Goal: Task Accomplishment & Management: Manage account settings

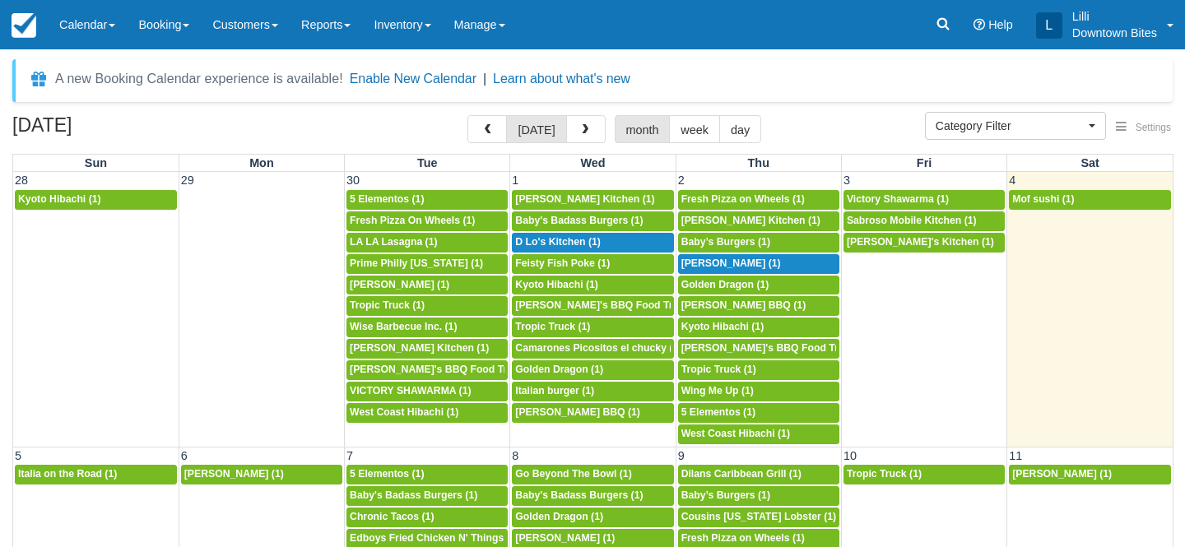
select select
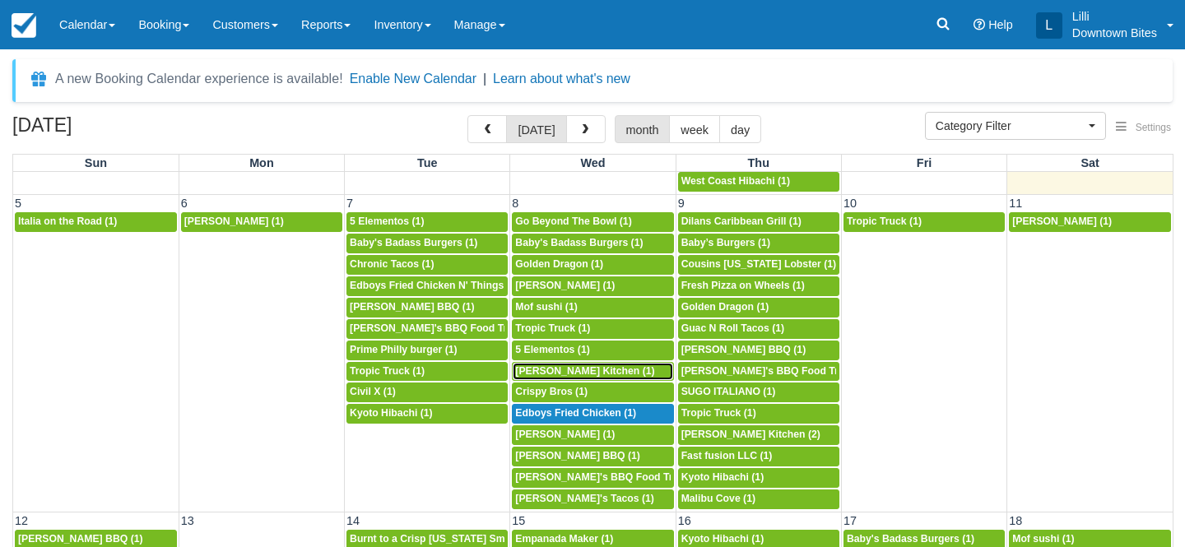
click at [557, 374] on span "Arenita Gourmet Kitchen (1)" at bounding box center [584, 371] width 139 height 12
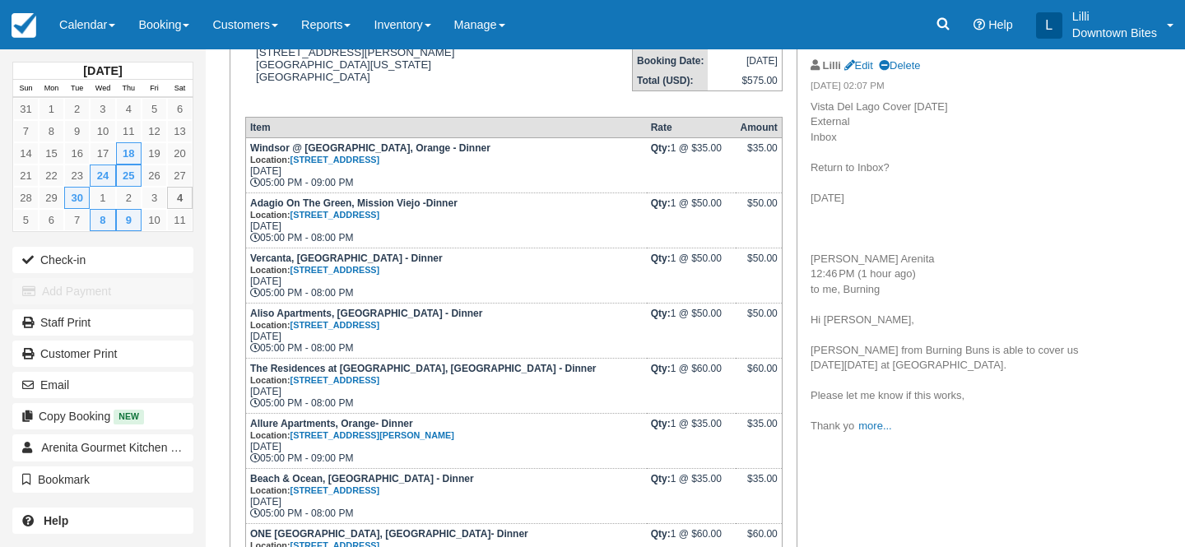
scroll to position [370, 0]
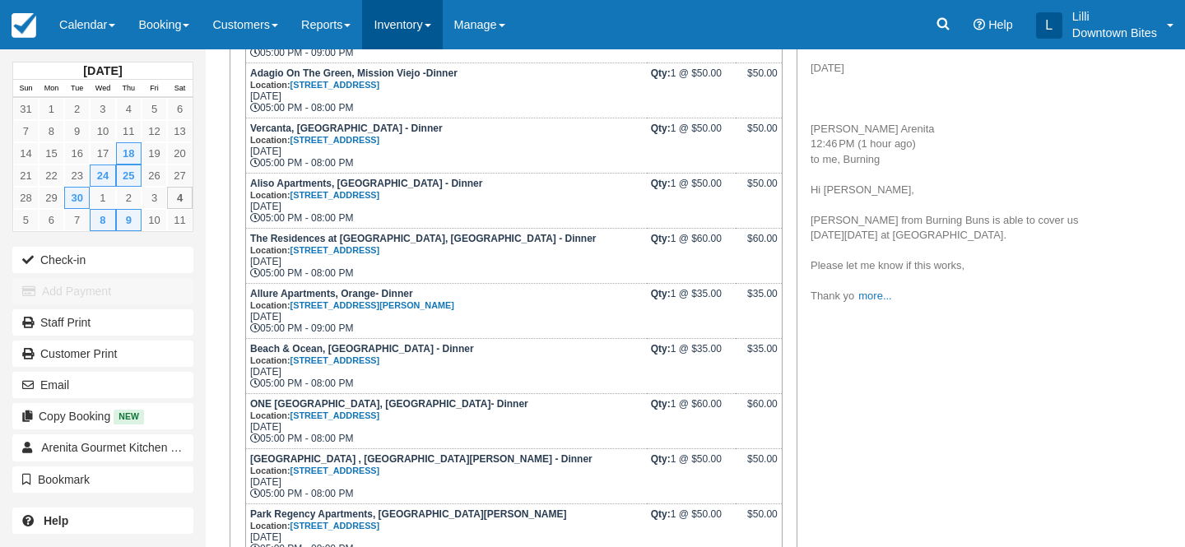
click at [408, 21] on link "Inventory" at bounding box center [402, 24] width 80 height 49
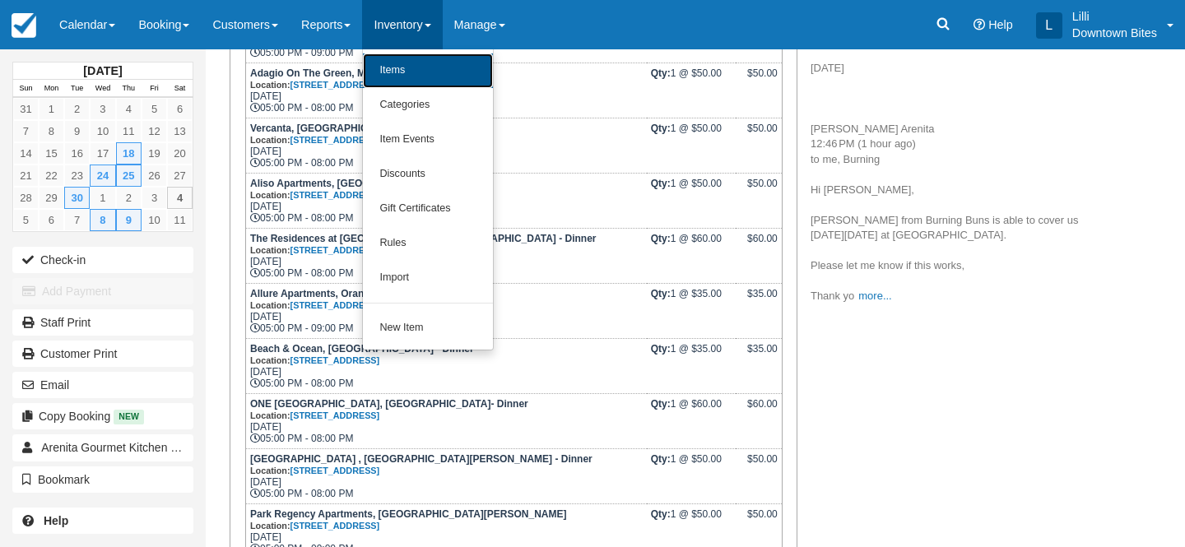
click at [399, 78] on link "Items" at bounding box center [428, 70] width 130 height 35
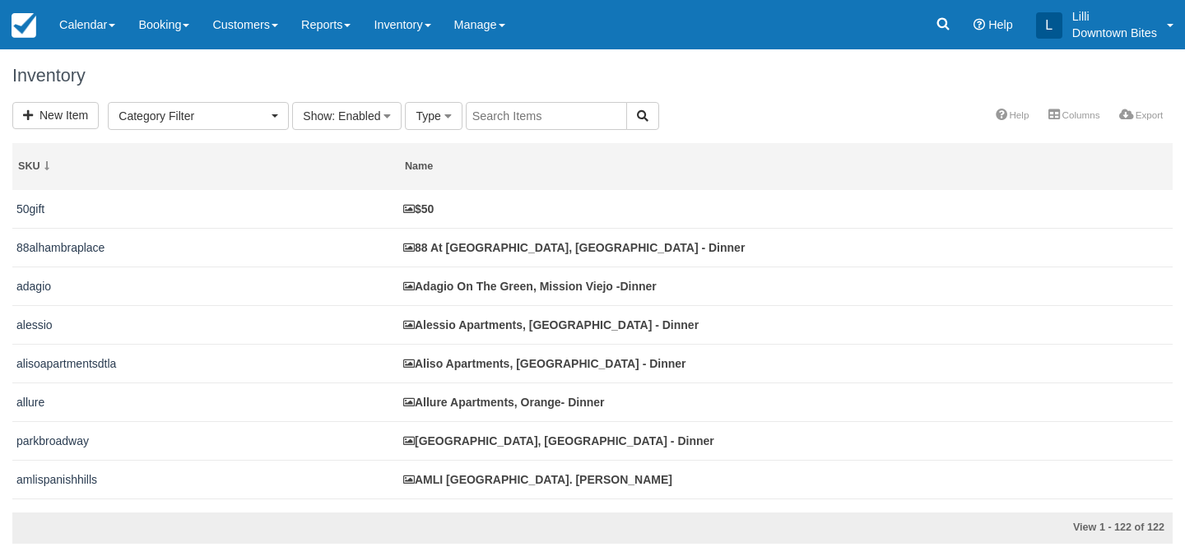
select select
click at [79, 25] on link "Calendar" at bounding box center [87, 24] width 79 height 49
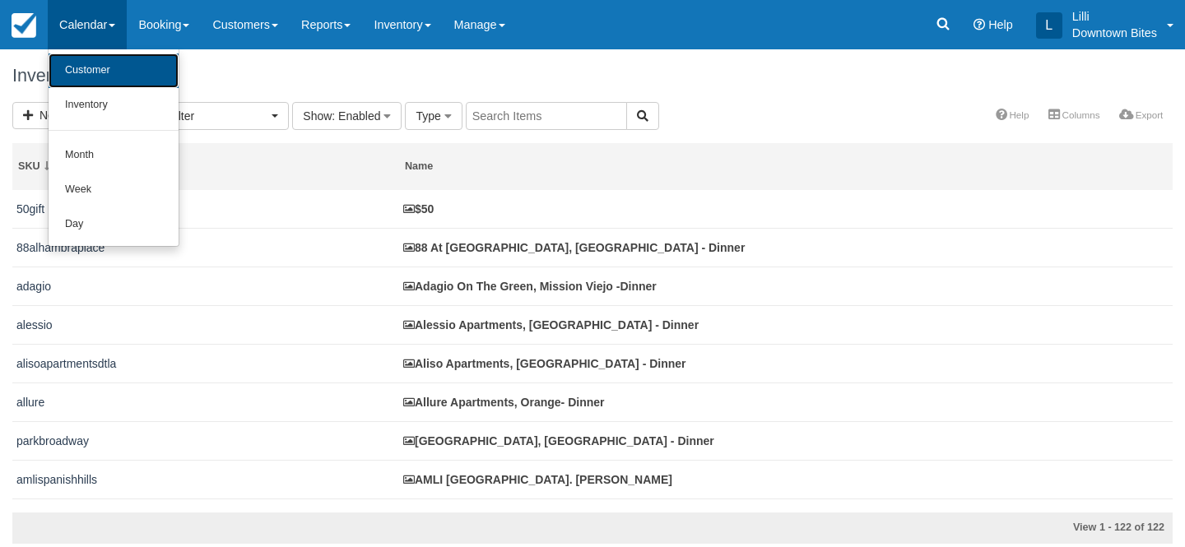
click at [80, 84] on link "Customer" at bounding box center [114, 70] width 130 height 35
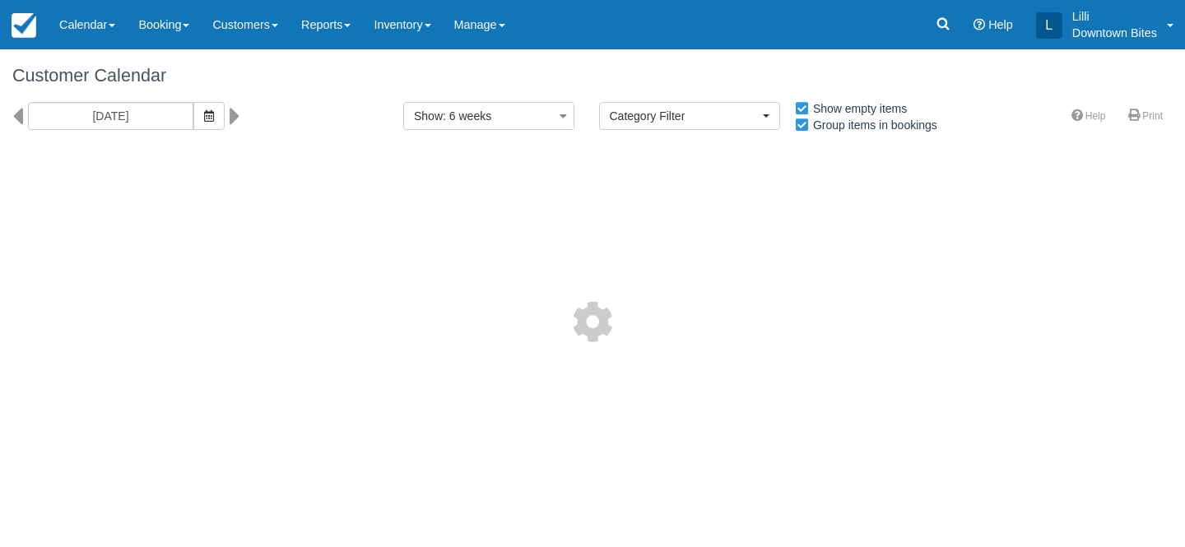
select select
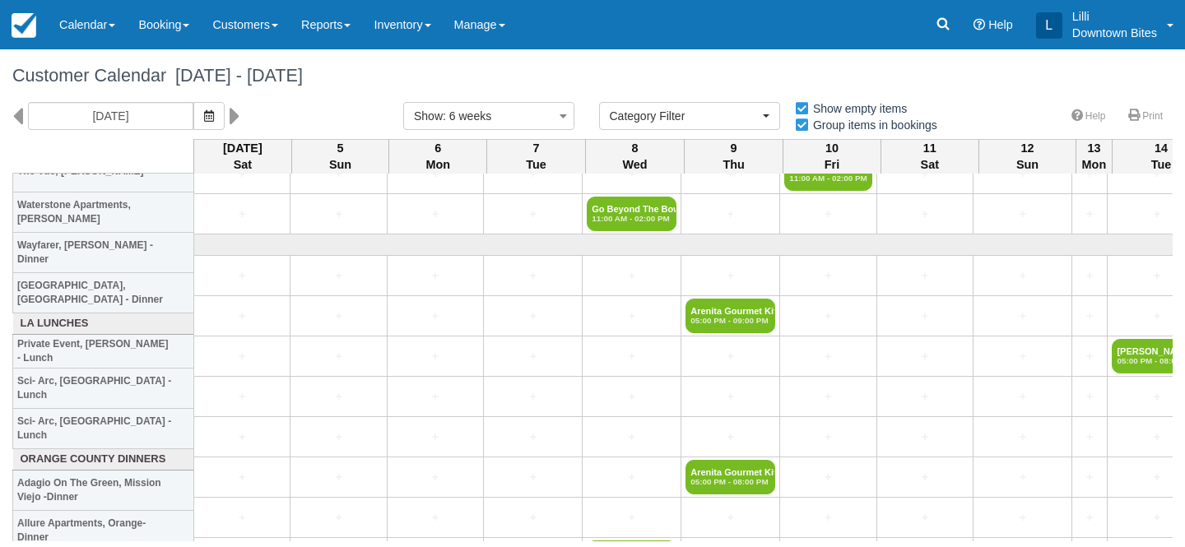
scroll to position [2499, 0]
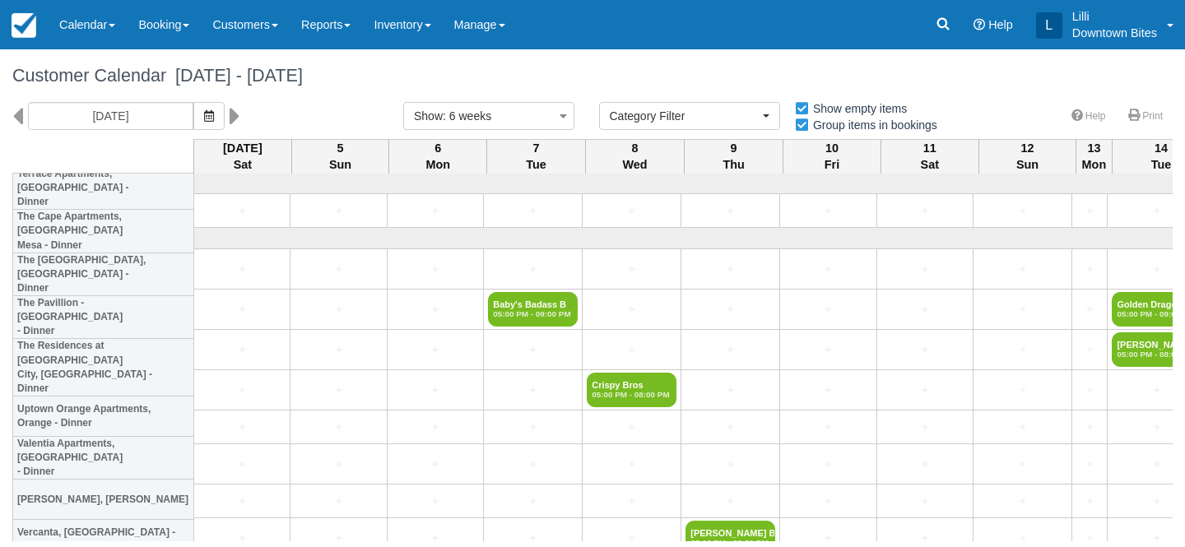
select select
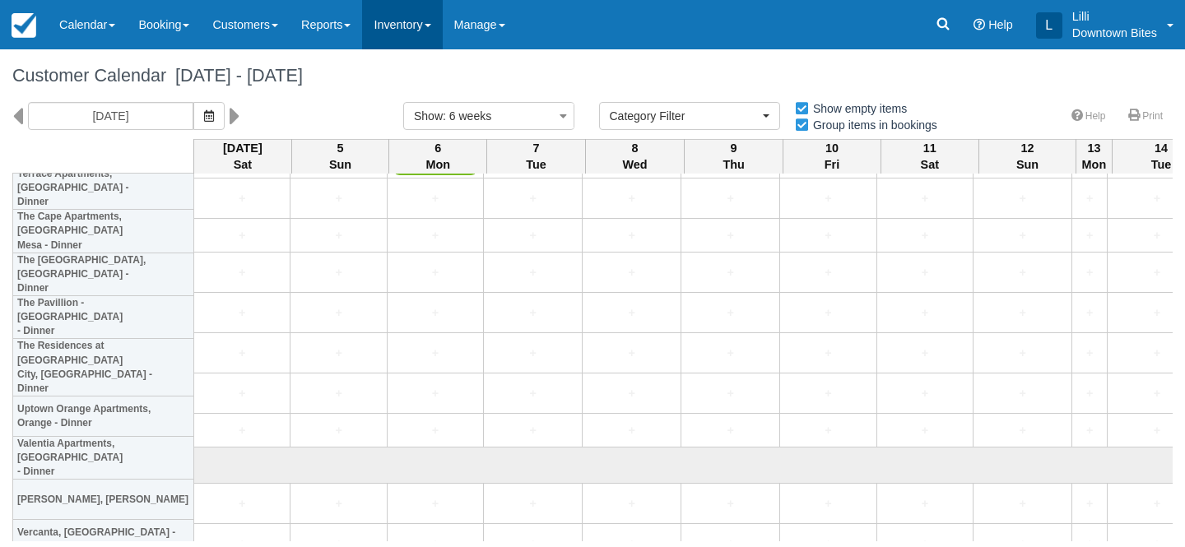
click at [428, 15] on link "Inventory" at bounding box center [402, 24] width 80 height 49
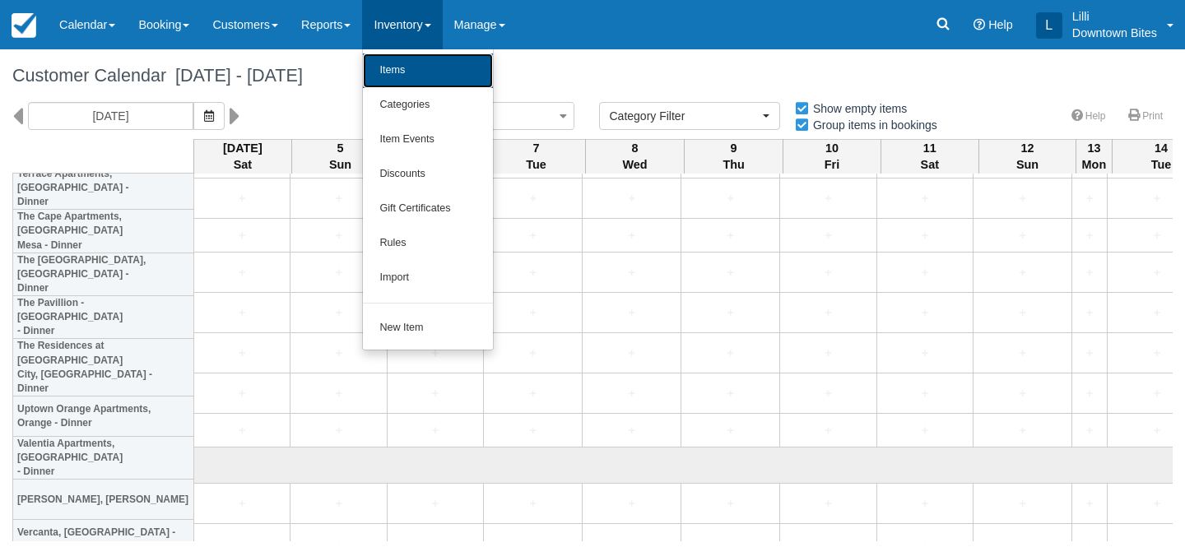
click at [428, 77] on link "Items" at bounding box center [428, 70] width 130 height 35
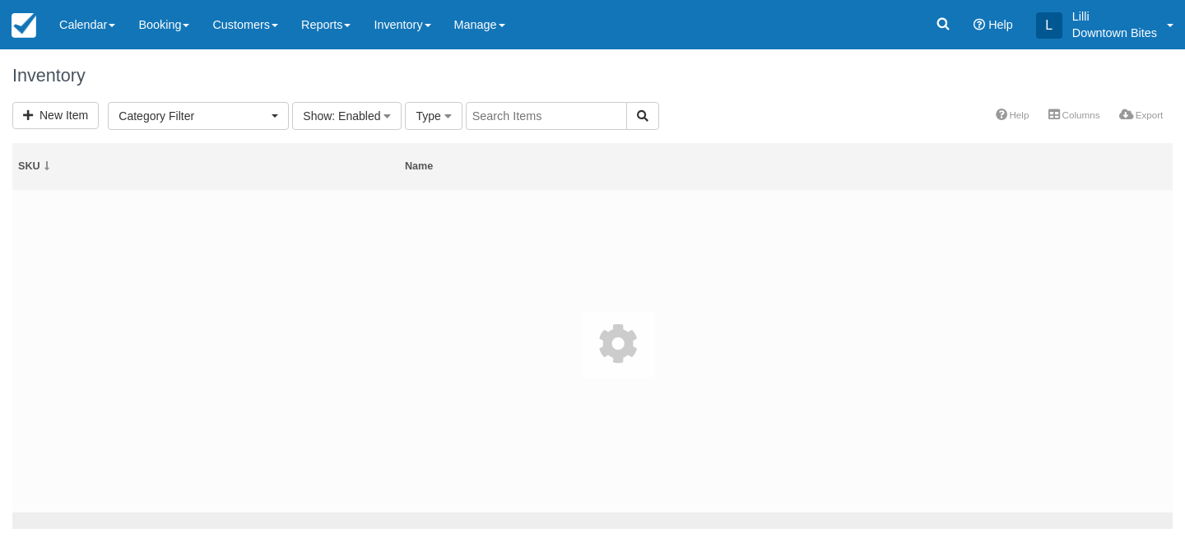
select select
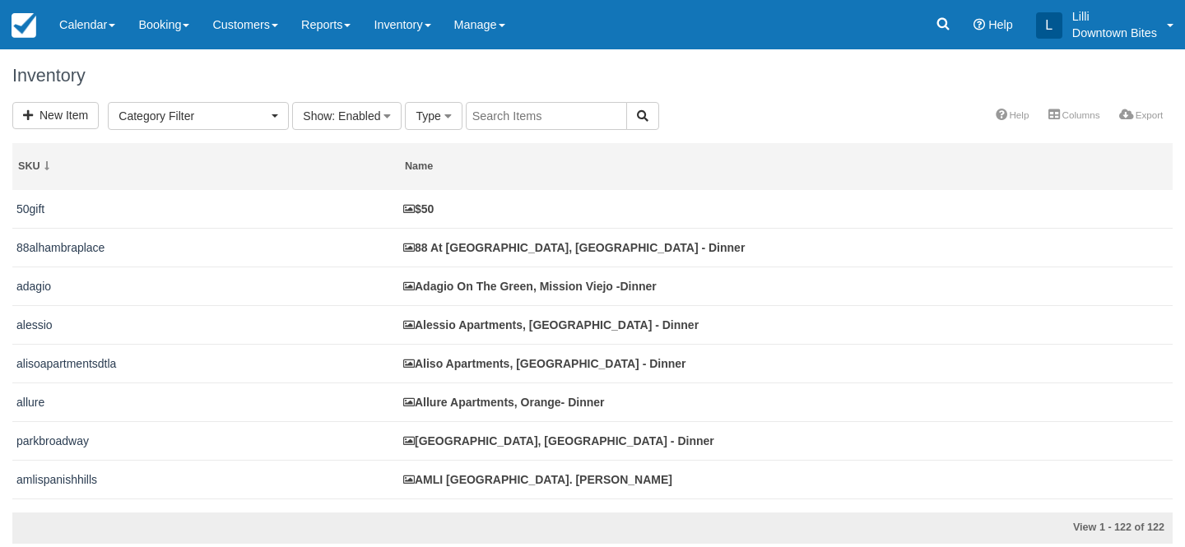
click at [519, 116] on input "text" at bounding box center [546, 116] width 161 height 28
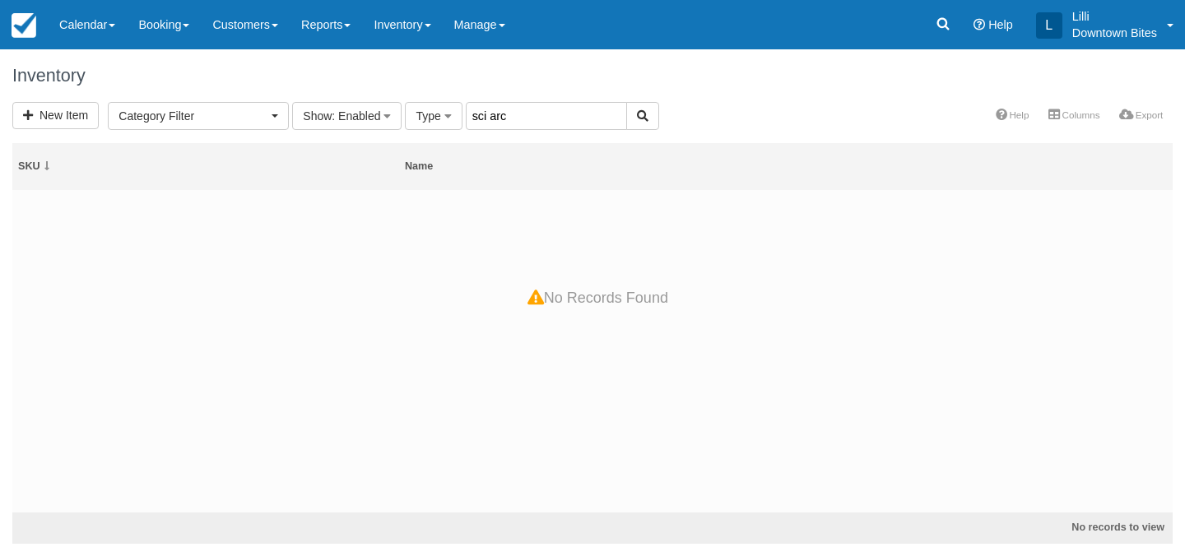
click at [529, 118] on input "sci arc" at bounding box center [546, 116] width 161 height 28
drag, startPoint x: 529, startPoint y: 118, endPoint x: 438, endPoint y: 117, distance: 91.4
click at [438, 117] on form "New Item Category Filter Los Angeles Dessert (1) LA County Dinners (60) [GEOGRA…" at bounding box center [335, 115] width 647 height 13
type input "sci"
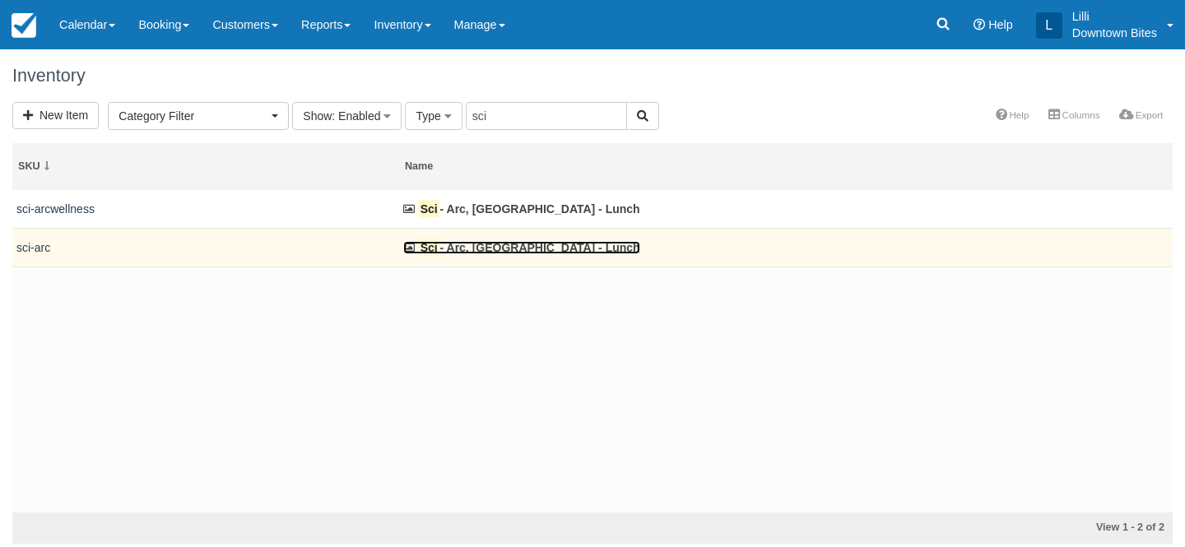
click at [466, 246] on link "Sci - Arc, [GEOGRAPHIC_DATA] - Lunch" at bounding box center [521, 247] width 237 height 13
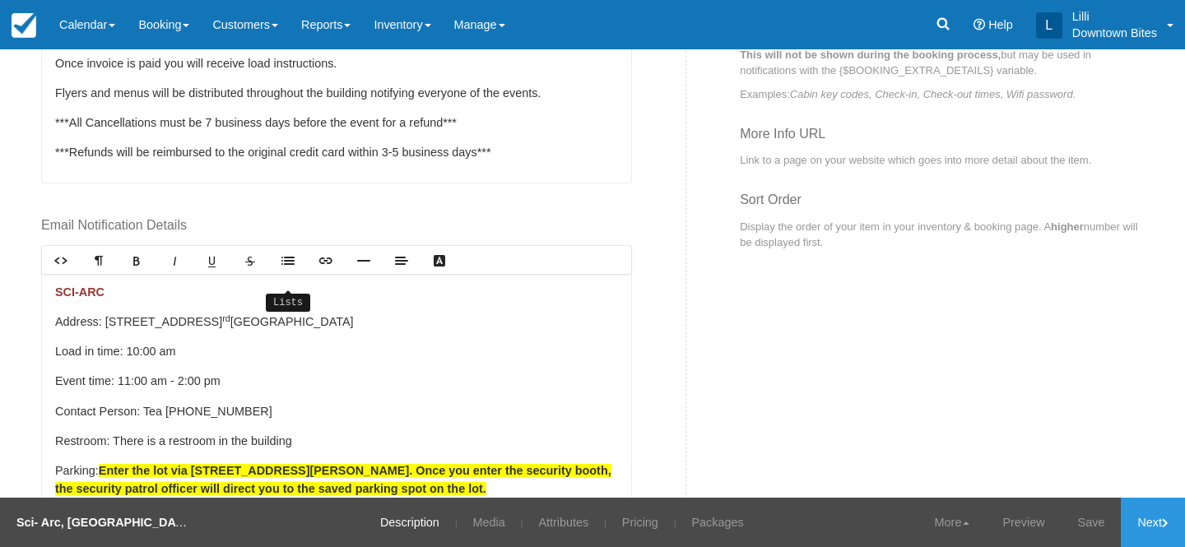
scroll to position [841, 0]
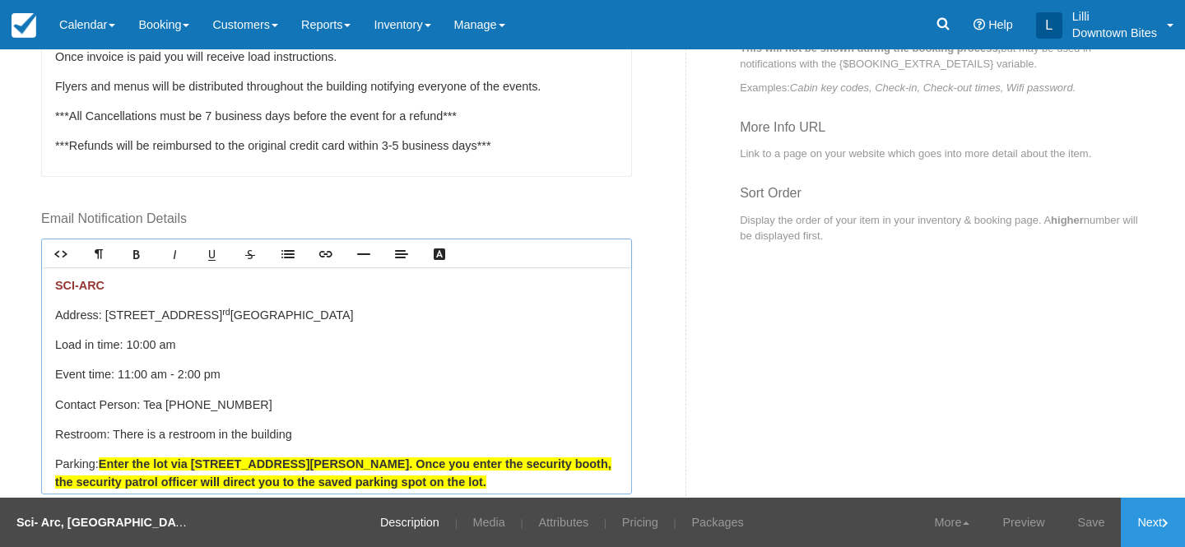
click at [327, 315] on p "Address: 960 E. 3 rd Street, Los Angeles, CA 90013" at bounding box center [336, 316] width 563 height 18
drag, startPoint x: 314, startPoint y: 316, endPoint x: 109, endPoint y: 314, distance: 205.8
click at [109, 314] on p "Address: 960 E. 3 rd Street, Los Angeles, CA 90013 ﻿ 950 Merrick Street L.A., C…" at bounding box center [336, 316] width 563 height 18
copy p "60 E. 3 rd Street, Los Angeles, CA 90013"
click at [229, 370] on p "Event time: 11:00 am - 2:00 pm" at bounding box center [336, 375] width 563 height 18
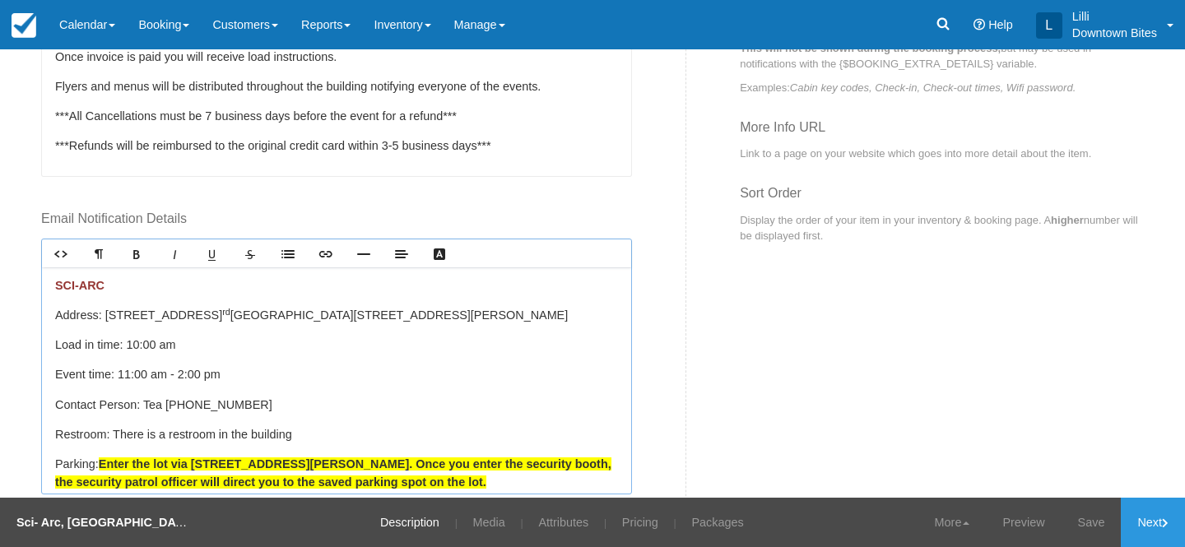
drag, startPoint x: 315, startPoint y: 318, endPoint x: 103, endPoint y: 311, distance: 212.4
click at [103, 311] on p "Address: 960 E. 3 rd Street, Los Angeles, CA 90013 ﻿ 950 Merrick Street L.A., C…" at bounding box center [336, 316] width 563 height 18
copy p "960 E. 3 rd Street, Los Angeles, CA 90013"
click at [349, 407] on p "Contact Person: Tea 213.356.5388" at bounding box center [336, 405] width 563 height 19
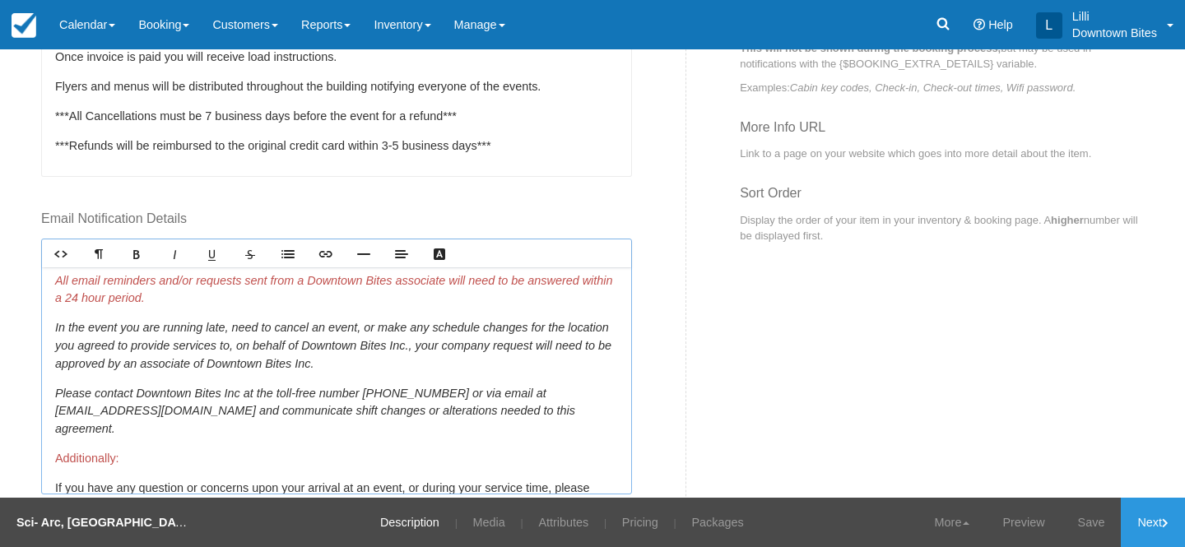
scroll to position [288, 0]
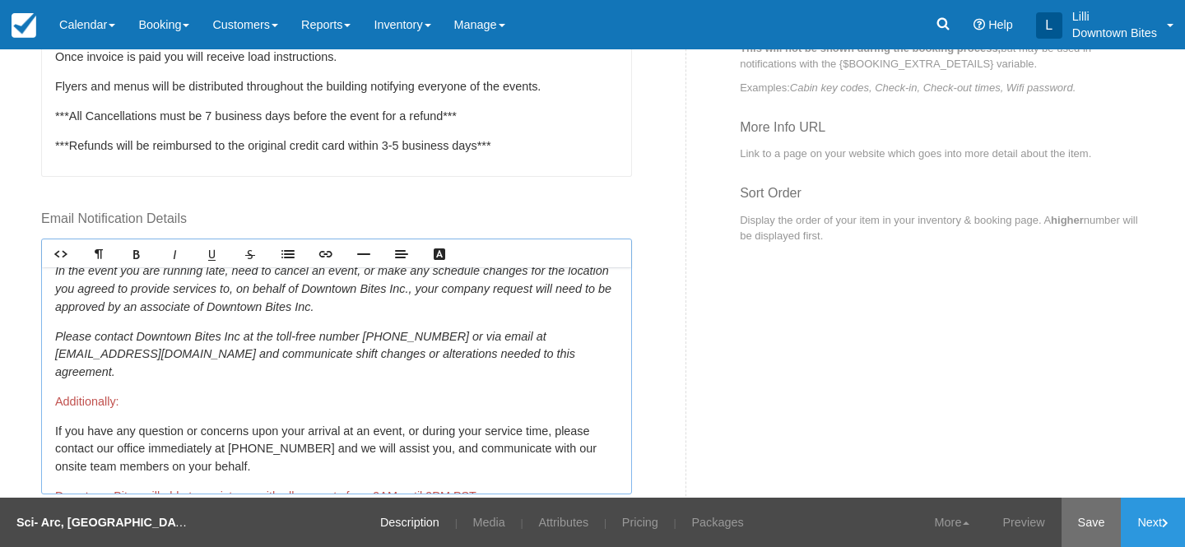
click at [1088, 524] on link "Save" at bounding box center [1092, 522] width 60 height 49
click at [463, 524] on link "Media" at bounding box center [478, 522] width 57 height 49
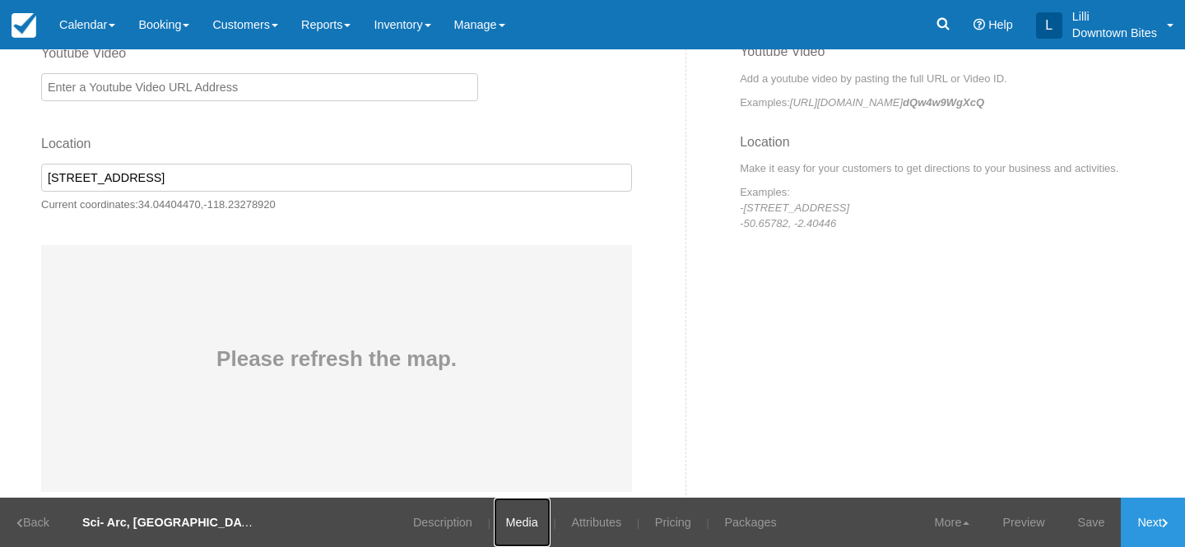
scroll to position [1083, 0]
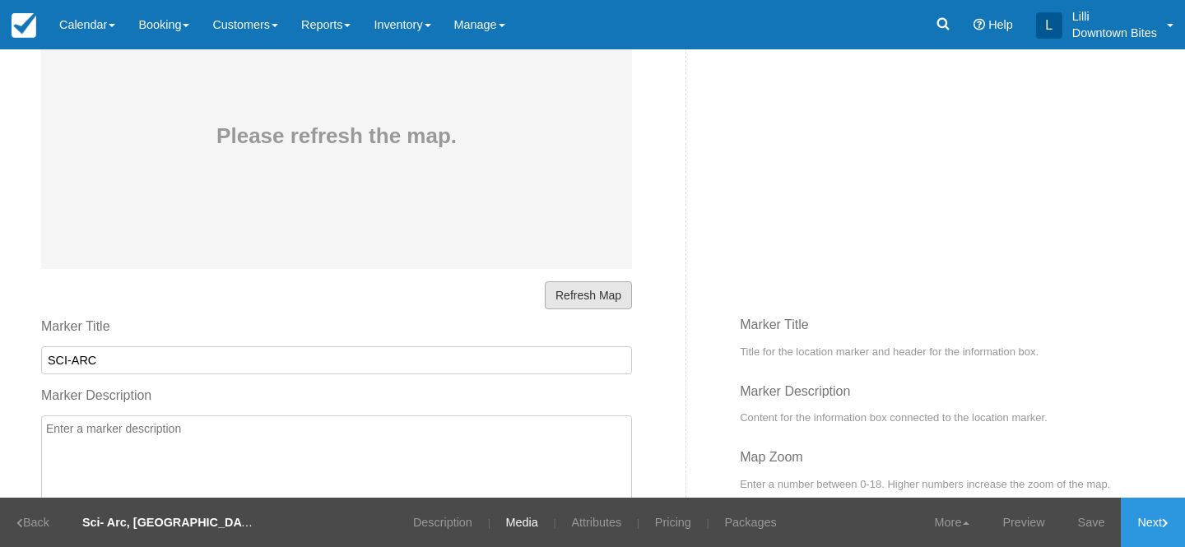
click at [595, 293] on button "Refresh Map" at bounding box center [588, 295] width 87 height 28
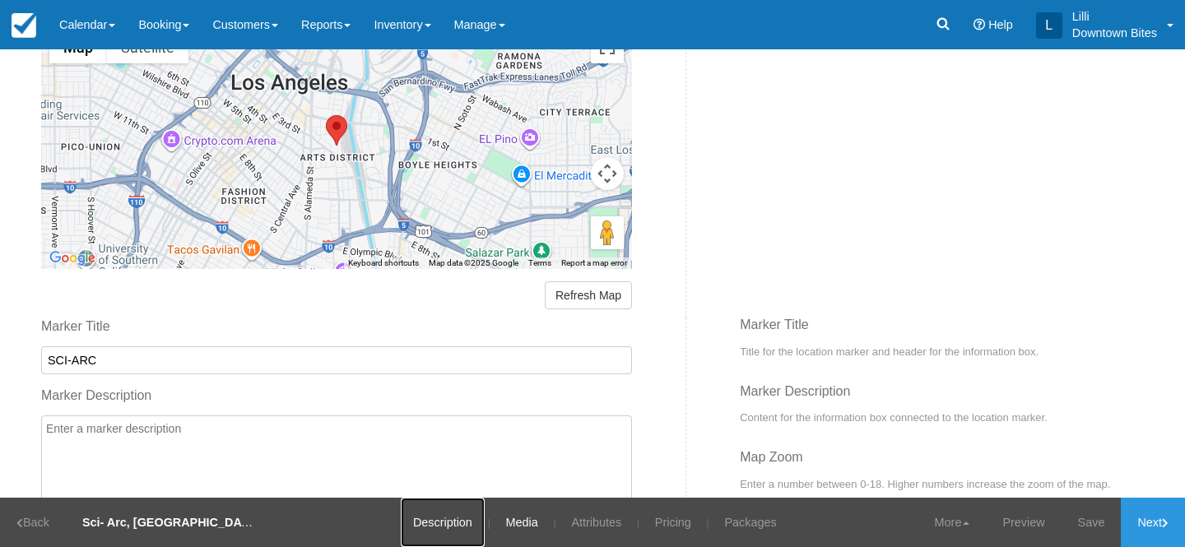
click at [440, 521] on link "Description" at bounding box center [443, 522] width 84 height 49
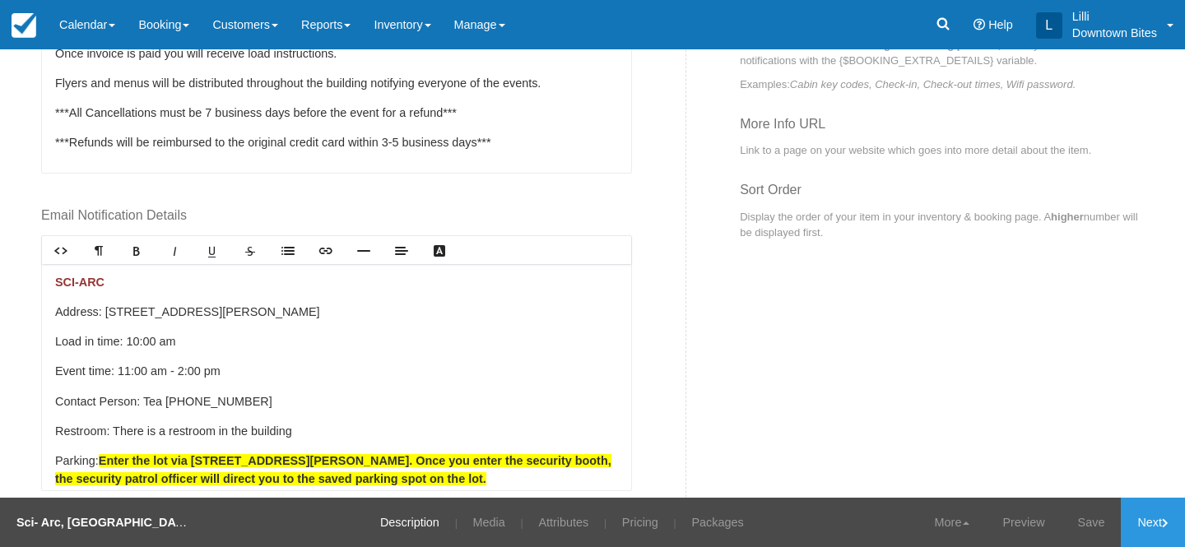
click at [303, 311] on p "Address: ﻿ 950 Merrick Street L.A., CA 90013" at bounding box center [336, 313] width 563 height 18
drag, startPoint x: 599, startPoint y: 307, endPoint x: 286, endPoint y: 314, distance: 313.6
click at [286, 314] on p "Address: ﻿ 950 Merrick Street L.A., CA 90013 (This is where you have to go to e…" at bounding box center [336, 313] width 563 height 18
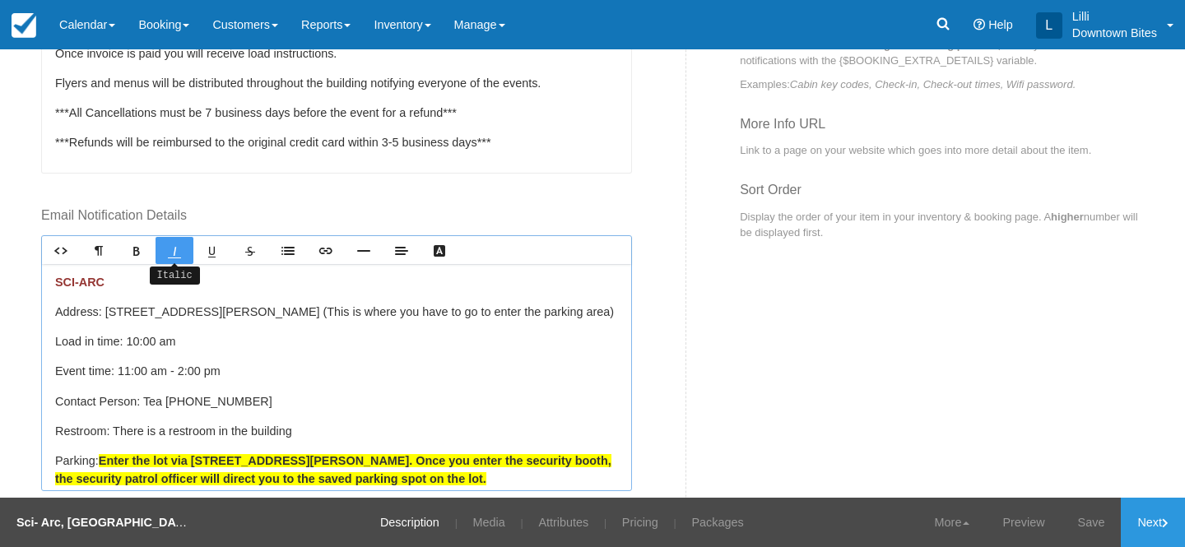
click at [173, 249] on icon "Italic" at bounding box center [174, 250] width 13 height 13
click at [132, 249] on icon "Bold" at bounding box center [136, 250] width 13 height 13
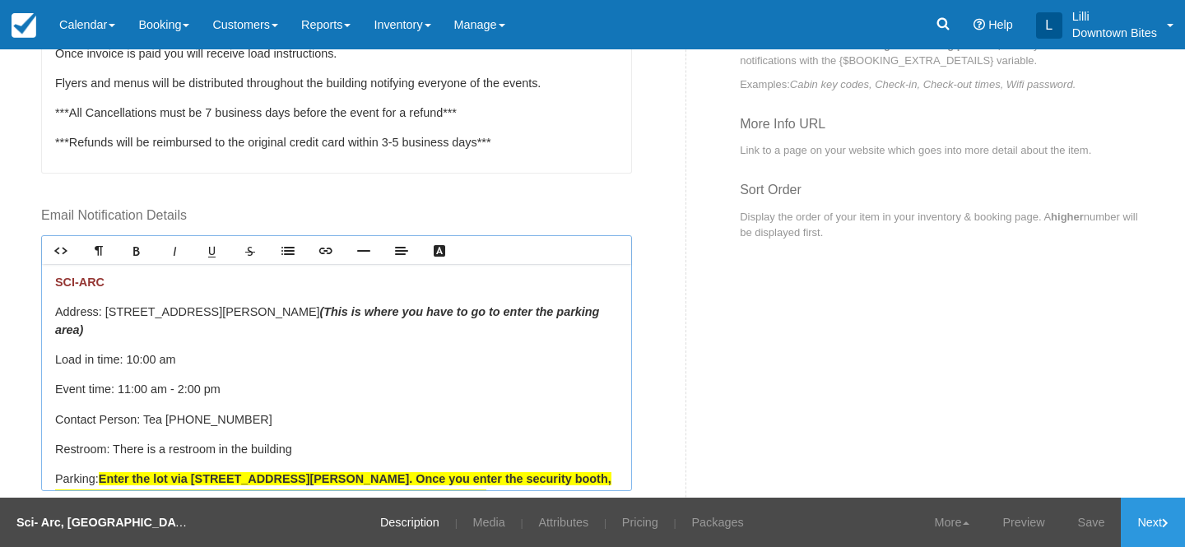
click at [314, 441] on p "Restroom: There is a restroom in the building" at bounding box center [336, 450] width 563 height 18
click at [1087, 522] on link "Save" at bounding box center [1092, 522] width 60 height 49
